Goal: Information Seeking & Learning: Learn about a topic

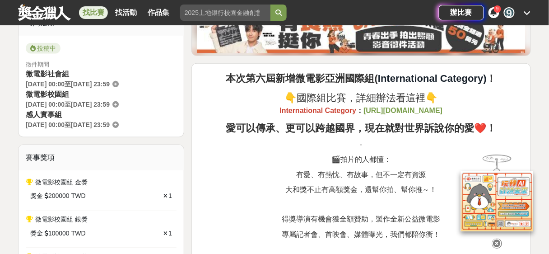
scroll to position [120, 0]
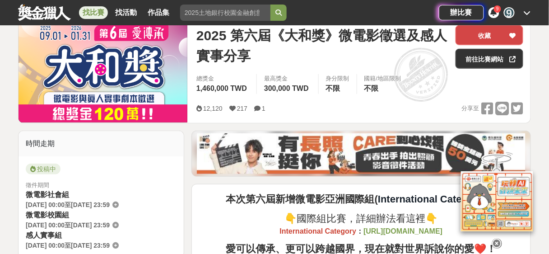
click at [512, 36] on icon at bounding box center [512, 35] width 6 height 6
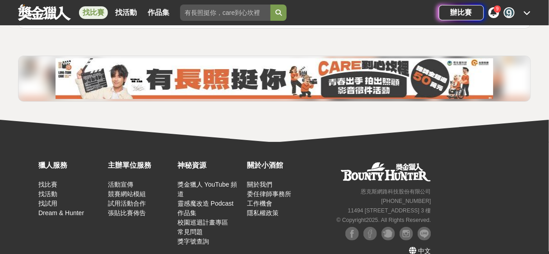
scroll to position [9259, 0]
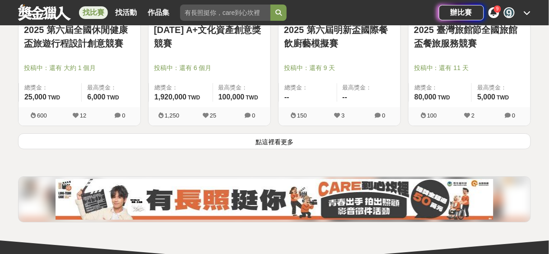
click at [294, 133] on button "點這裡看更多" at bounding box center [274, 141] width 512 height 16
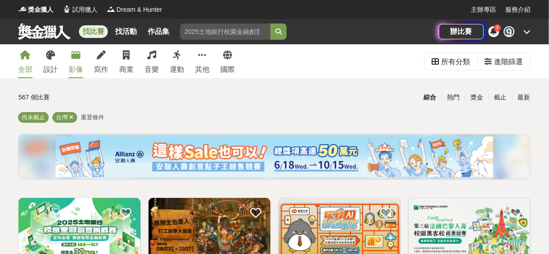
click at [77, 58] on icon at bounding box center [75, 55] width 9 height 9
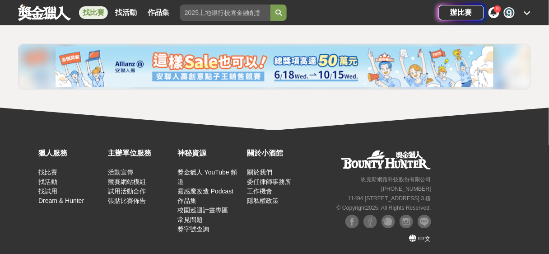
scroll to position [1226, 0]
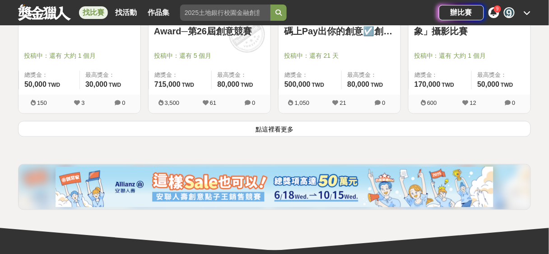
click at [276, 121] on button "點這裡看更多" at bounding box center [274, 129] width 512 height 16
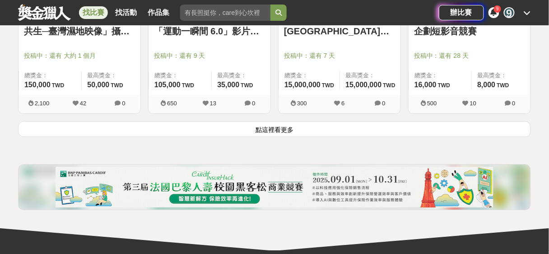
scroll to position [2373, 0]
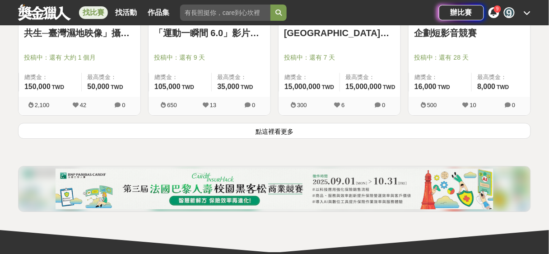
click at [283, 130] on button "點這裡看更多" at bounding box center [274, 131] width 512 height 16
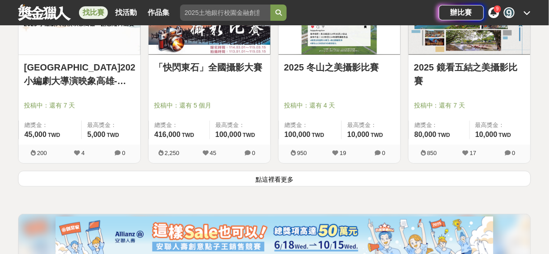
scroll to position [3521, 0]
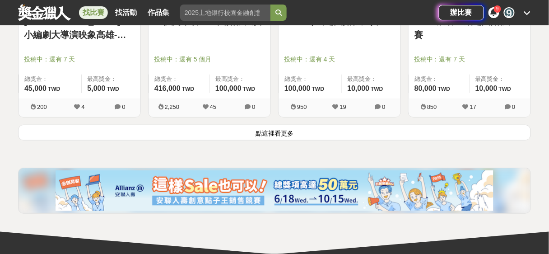
click at [284, 133] on button "點這裡看更多" at bounding box center [274, 133] width 512 height 16
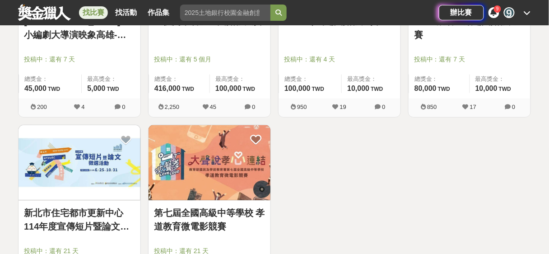
scroll to position [3641, 0]
